Goal: Task Accomplishment & Management: Use online tool/utility

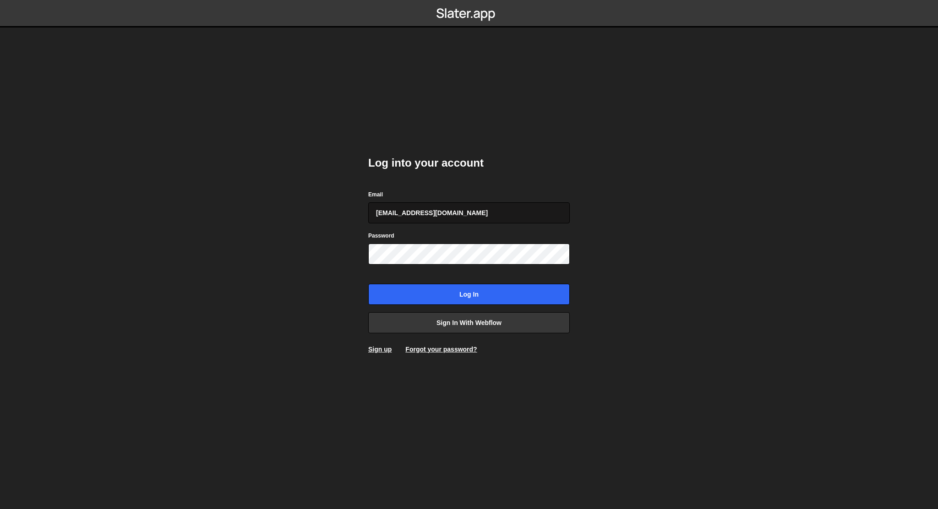
click at [515, 206] on input "[EMAIL_ADDRESS][DOMAIN_NAME]" at bounding box center [468, 212] width 201 height 21
type input "[EMAIL_ADDRESS][DOMAIN_NAME]"
click at [504, 294] on input "Log in" at bounding box center [468, 294] width 201 height 21
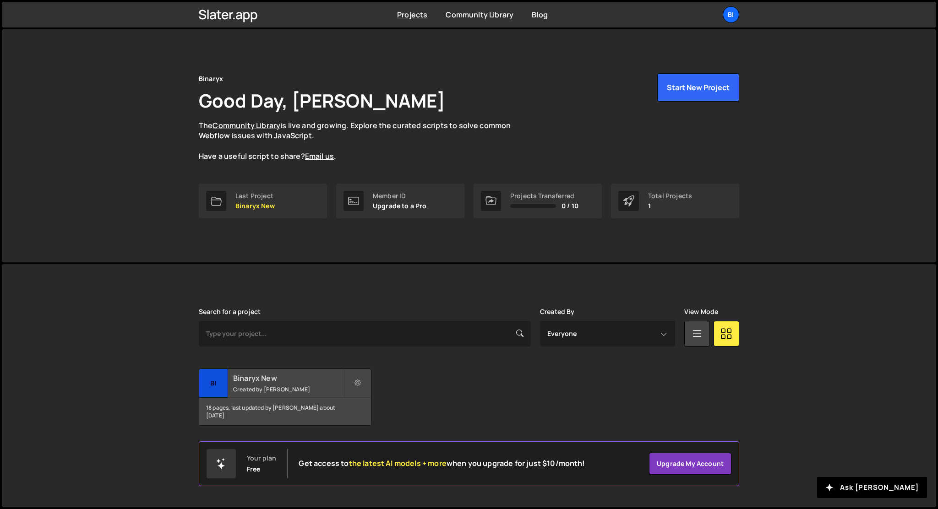
click at [277, 385] on small "Created by Anastasiia Serhieieva" at bounding box center [288, 389] width 110 height 8
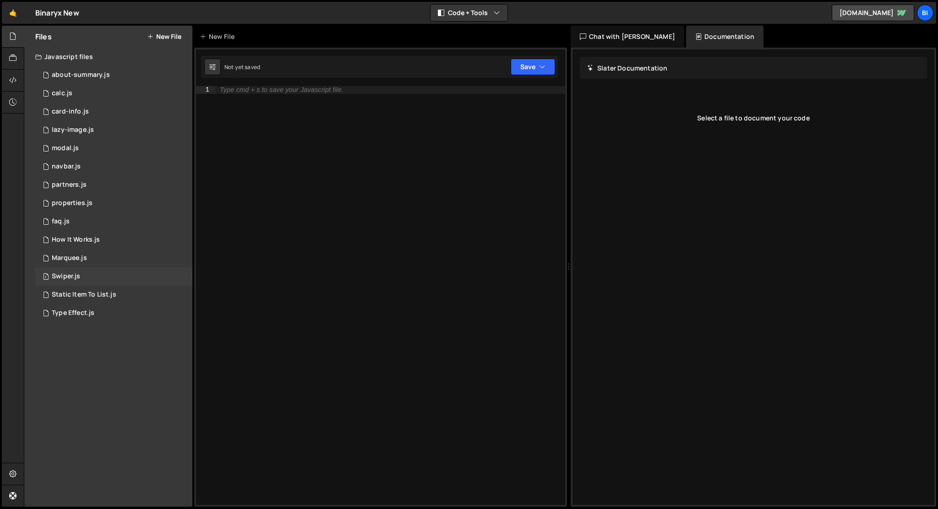
click at [110, 282] on div "1 Swiper.js 0" at bounding box center [113, 276] width 157 height 18
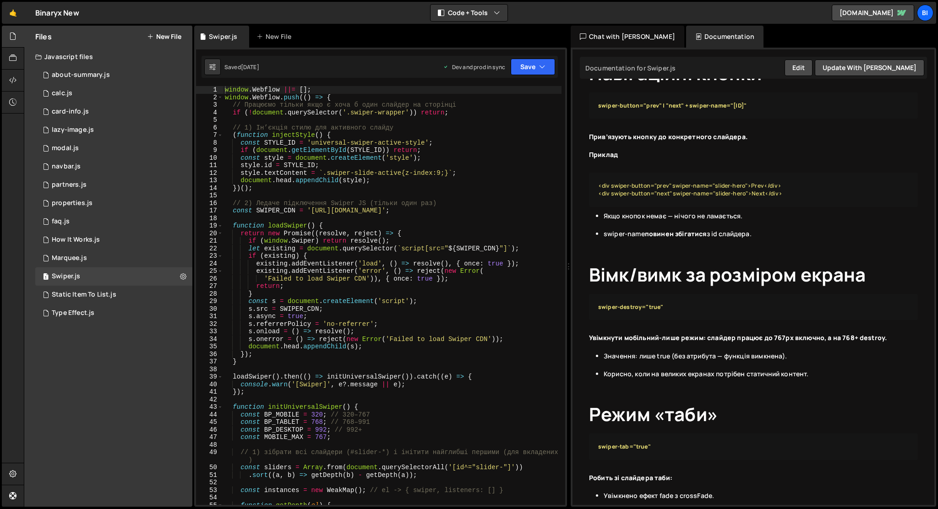
scroll to position [327, 0]
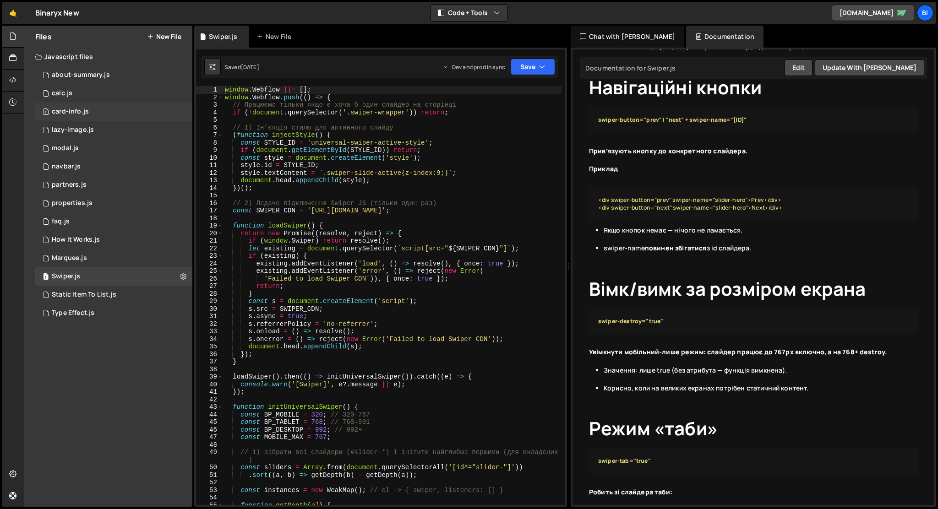
click at [90, 117] on div "1 card-info.js 0" at bounding box center [113, 112] width 157 height 18
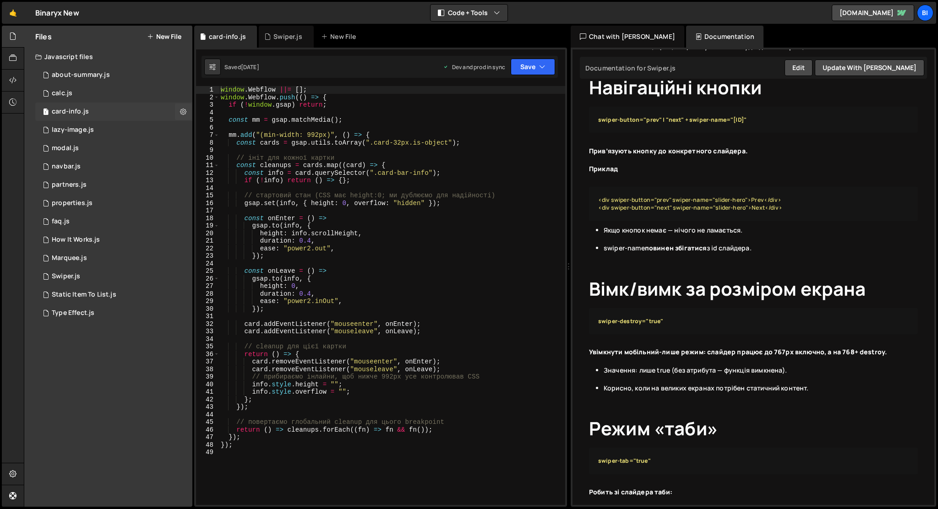
scroll to position [0, 0]
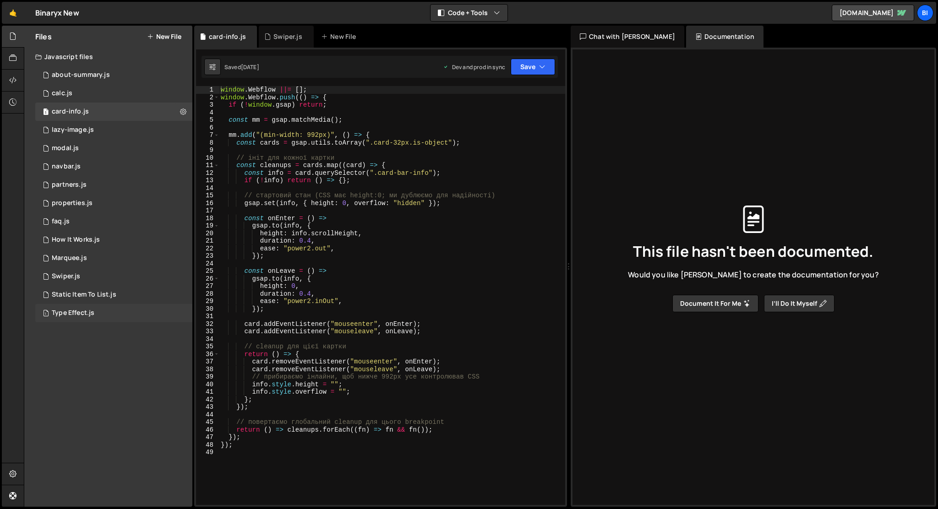
click at [115, 312] on div "1 Type Effect.js 0" at bounding box center [113, 313] width 157 height 18
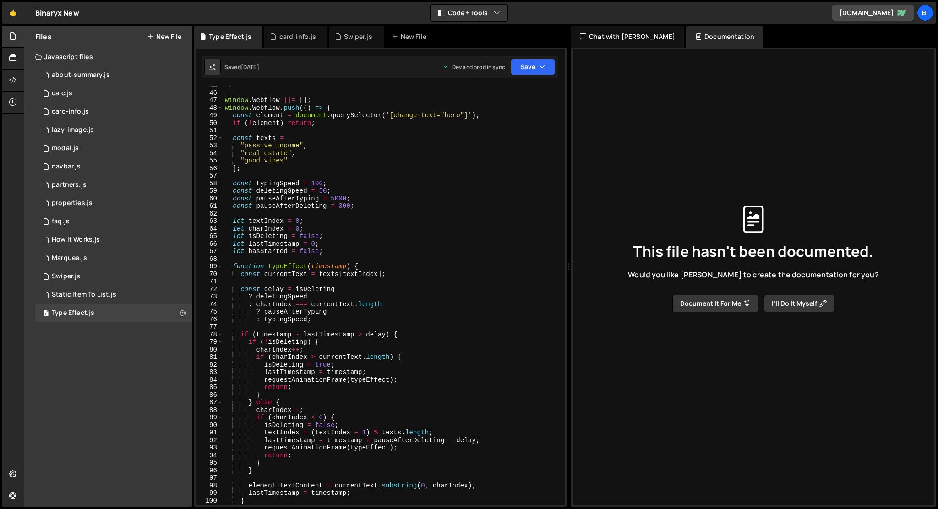
scroll to position [336, 0]
click at [104, 74] on div "about-summary.js" at bounding box center [81, 75] width 58 height 8
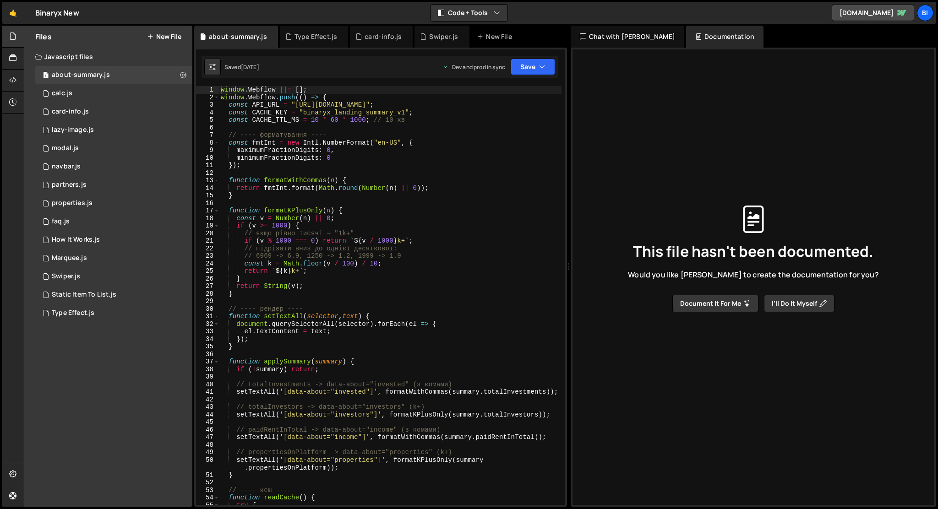
scroll to position [0, 0]
click at [123, 94] on div "1 calc.js 0" at bounding box center [113, 93] width 157 height 18
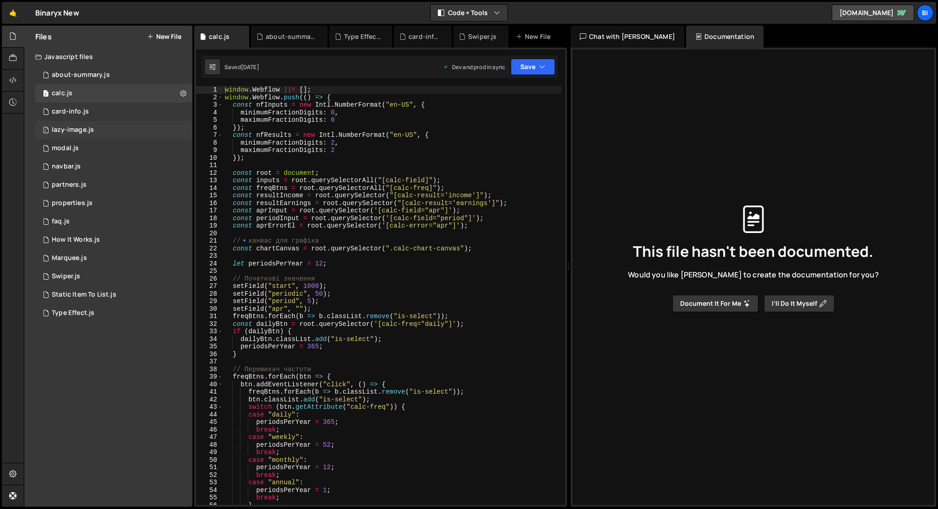
click at [95, 134] on div "1 lazy-image.js 0" at bounding box center [113, 130] width 157 height 18
